Goal: Task Accomplishment & Management: Use online tool/utility

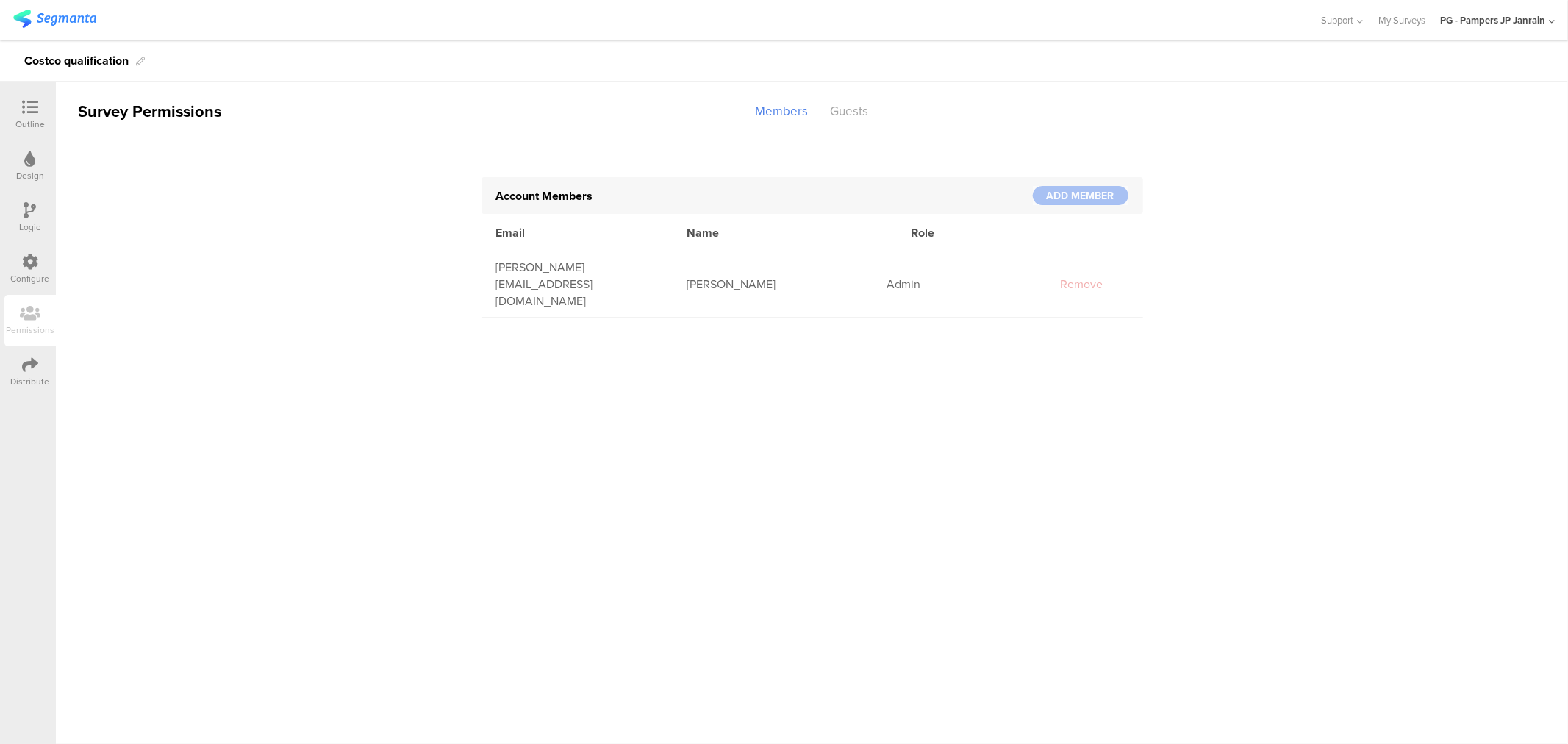
click at [3, 113] on div "Outline Design Logic Configure Permissions Distribute" at bounding box center [28, 243] width 56 height 309
click at [24, 106] on icon at bounding box center [30, 107] width 16 height 16
